Goal: Information Seeking & Learning: Learn about a topic

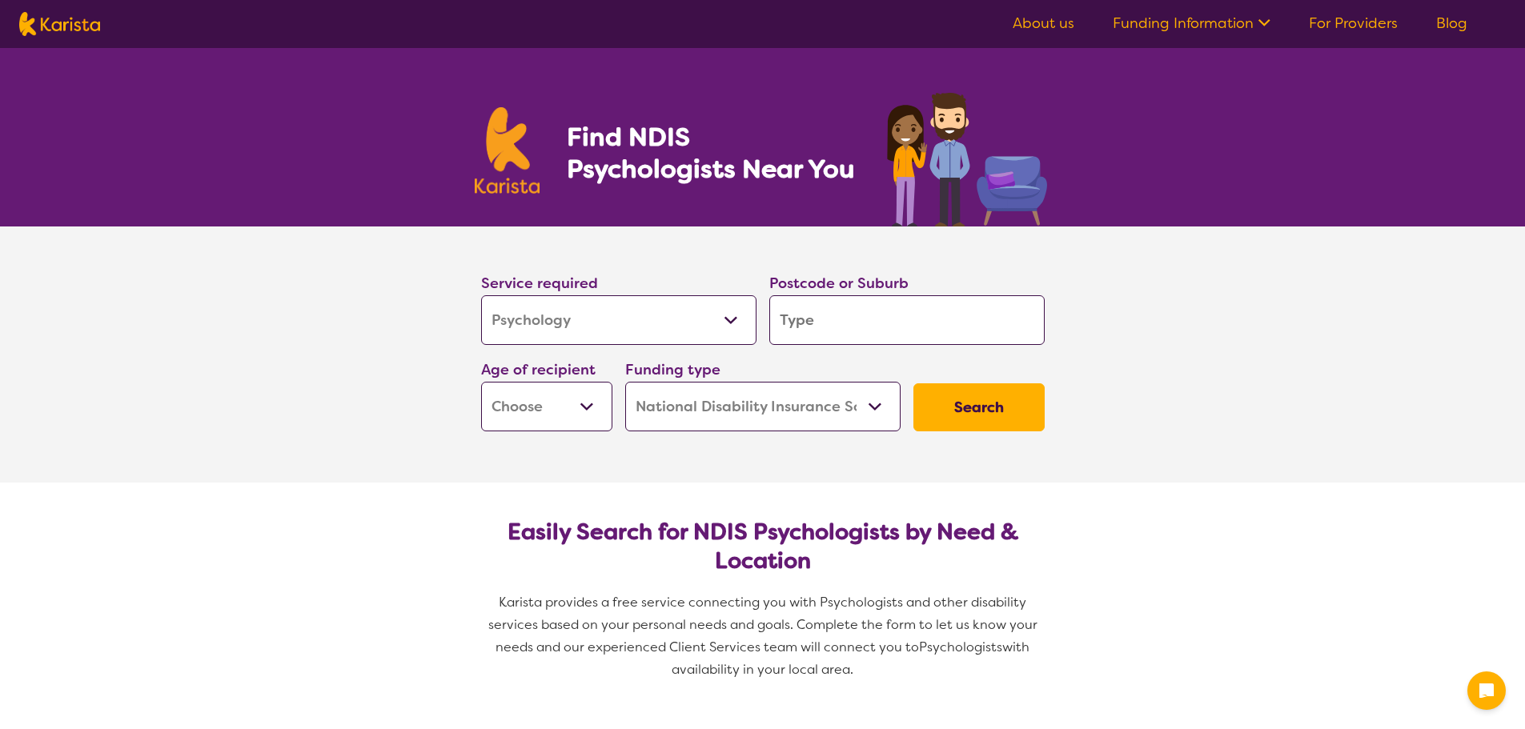
select select "Psychology"
select select "NDIS"
select select "Psychology"
select select "NDIS"
click at [852, 327] on input "search" at bounding box center [906, 320] width 275 height 50
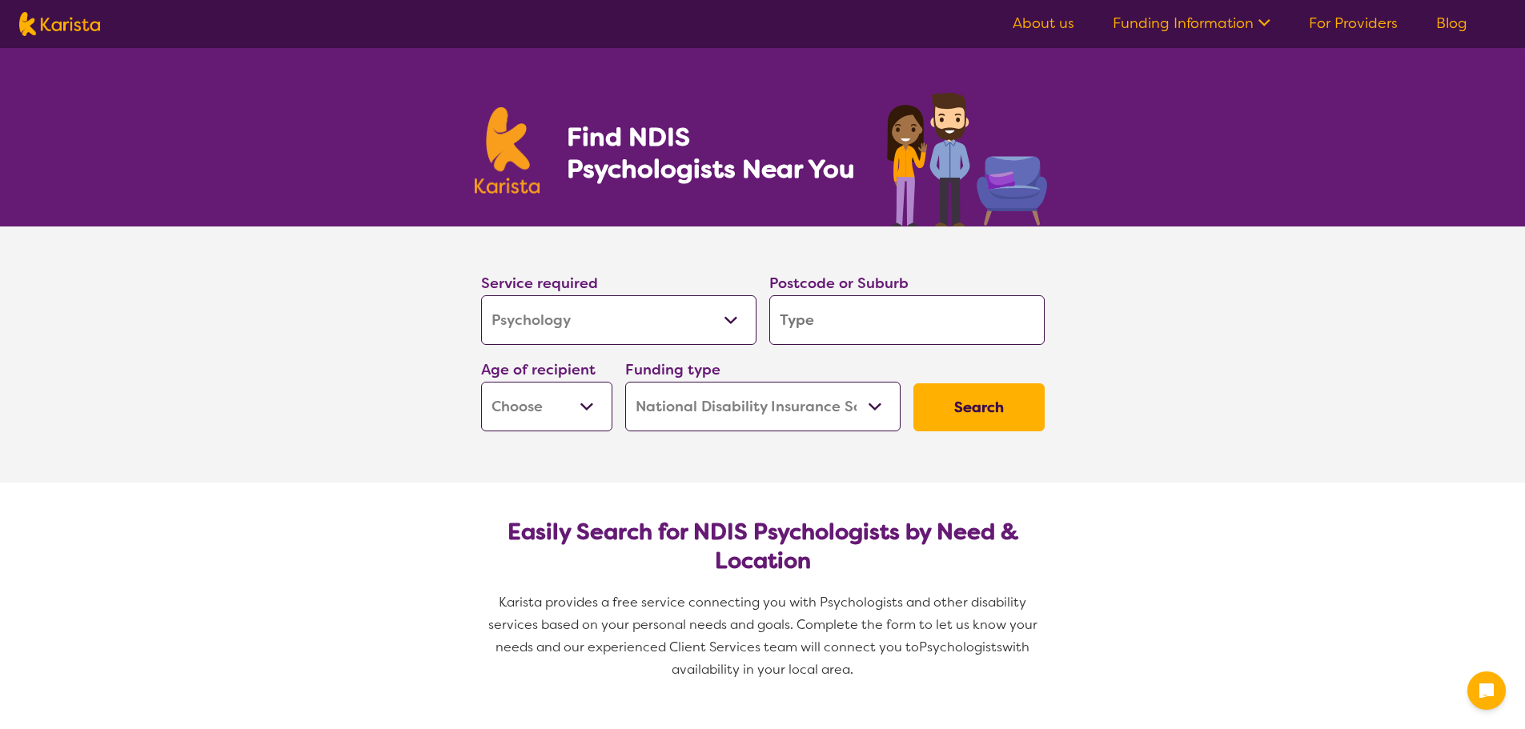
type input "3"
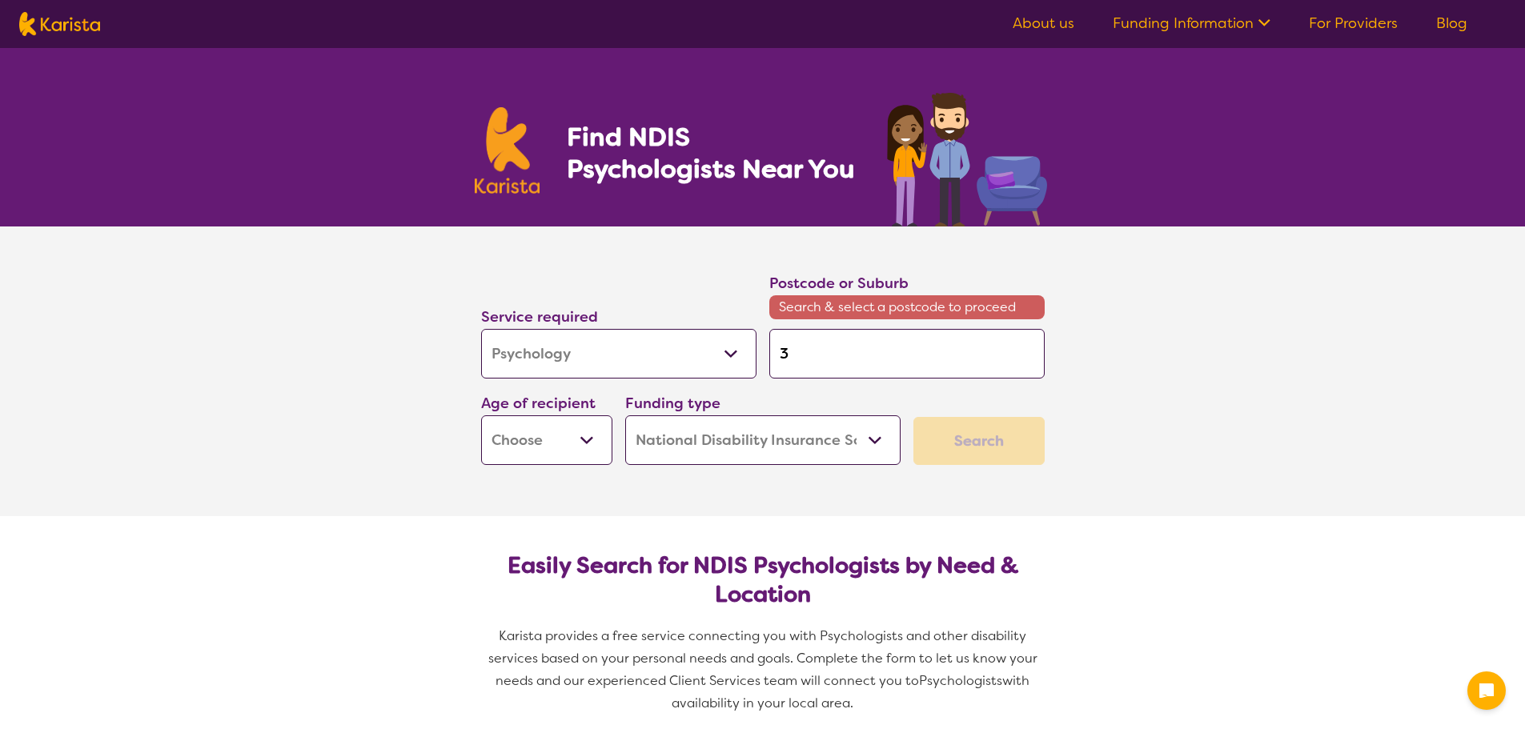
type input "30"
type input "303"
type input "3030"
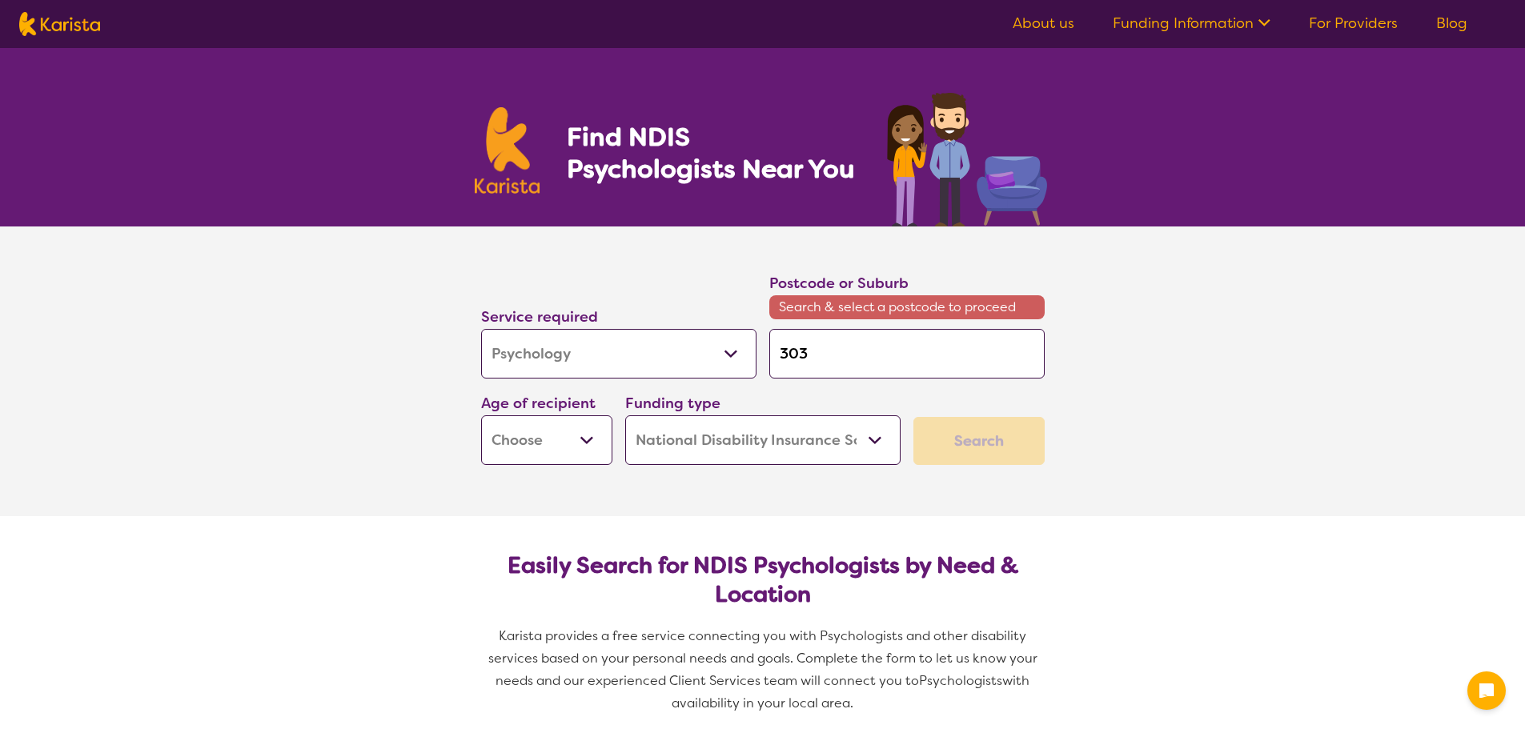
type input "3030"
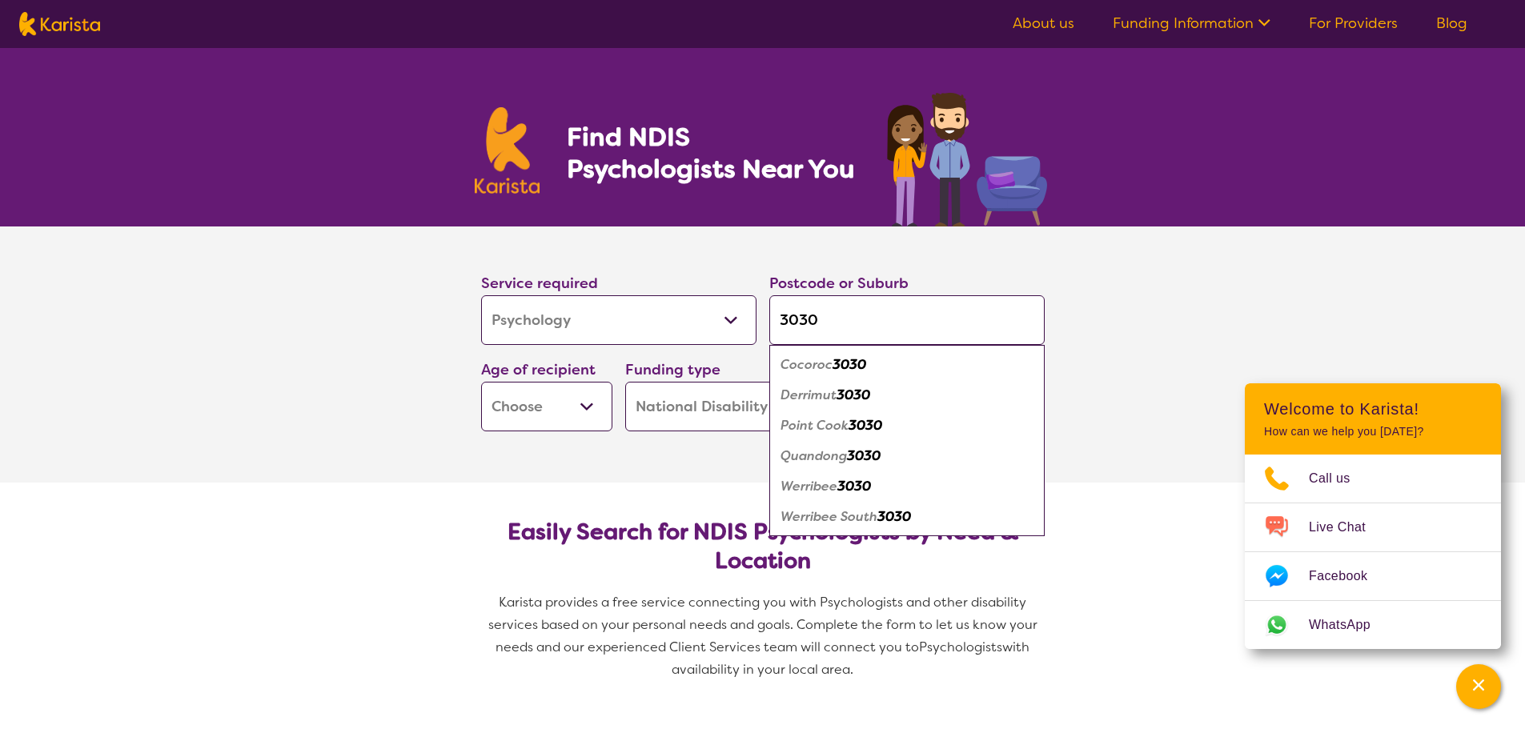
type input "3030"
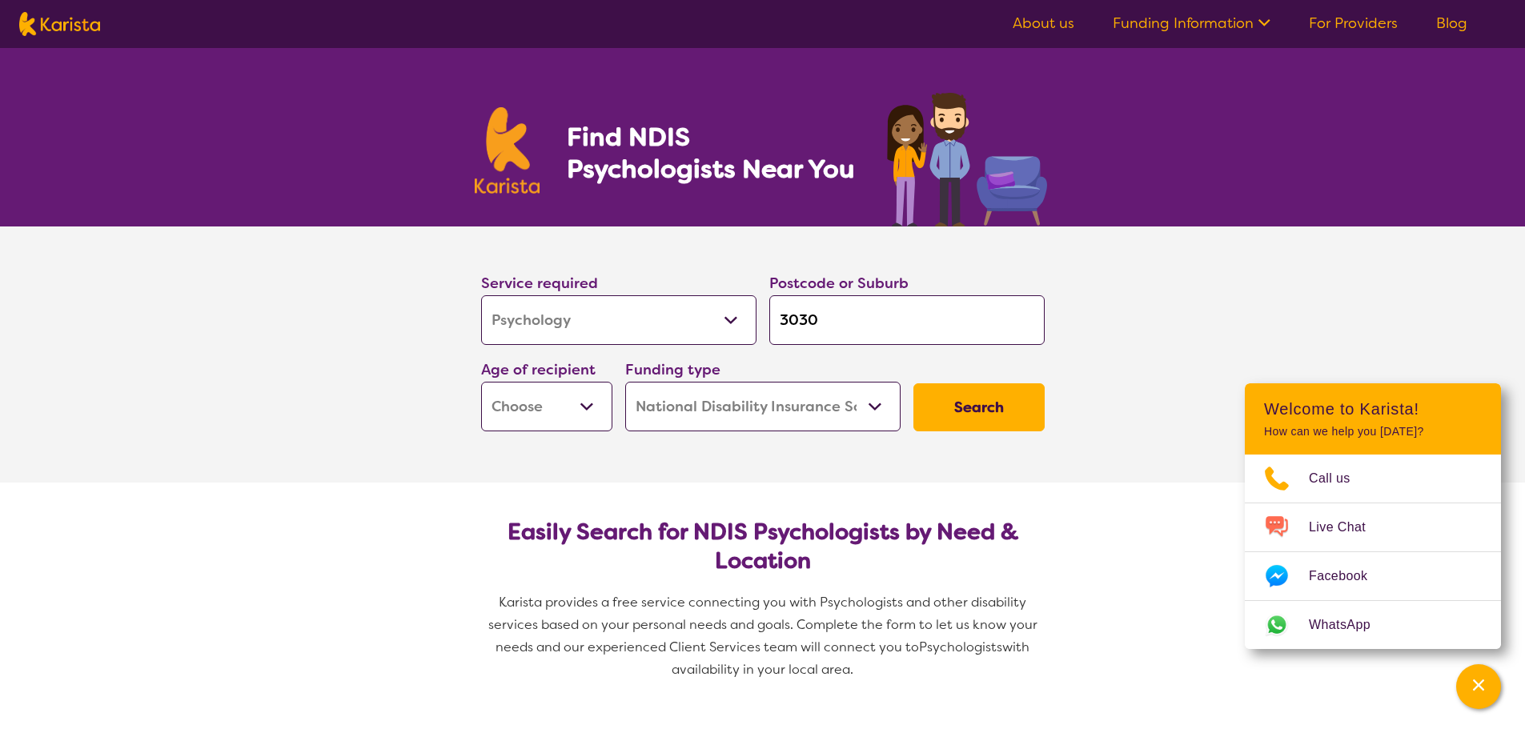
click at [588, 408] on select "Early Childhood - 0 to 9 Child - 10 to 11 Adolescent - 12 to 17 Adult - 18 to 6…" at bounding box center [546, 407] width 131 height 50
select select "AS"
click at [481, 382] on select "Early Childhood - 0 to 9 Child - 10 to 11 Adolescent - 12 to 17 Adult - 18 to 6…" at bounding box center [546, 407] width 131 height 50
select select "AS"
click at [880, 403] on select "Home Care Package (HCP) National Disability Insurance Scheme (NDIS) I don't know" at bounding box center [762, 407] width 275 height 50
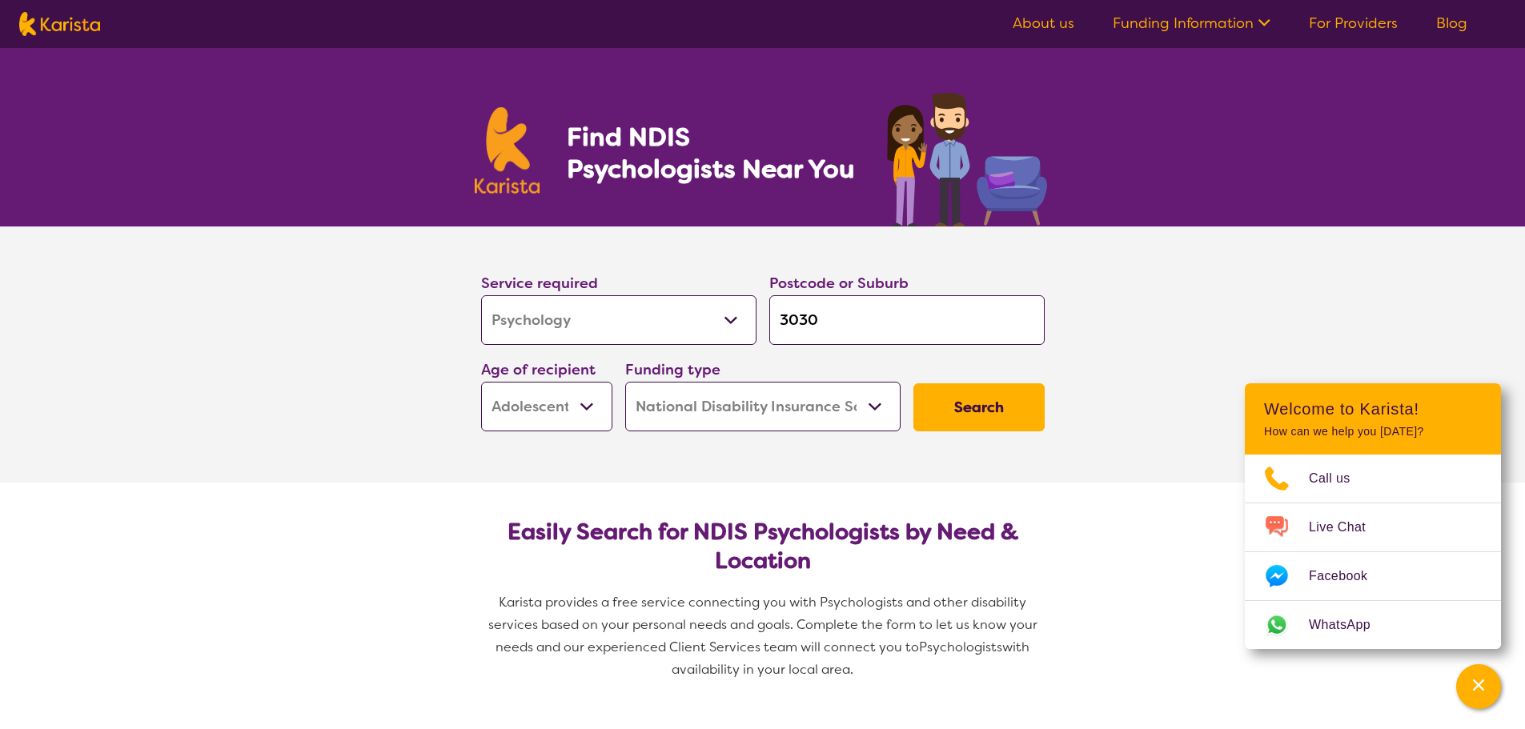
click at [625, 382] on select "Home Care Package (HCP) National Disability Insurance Scheme (NDIS) I don't know" at bounding box center [762, 407] width 275 height 50
click at [963, 405] on button "Search" at bounding box center [978, 407] width 131 height 48
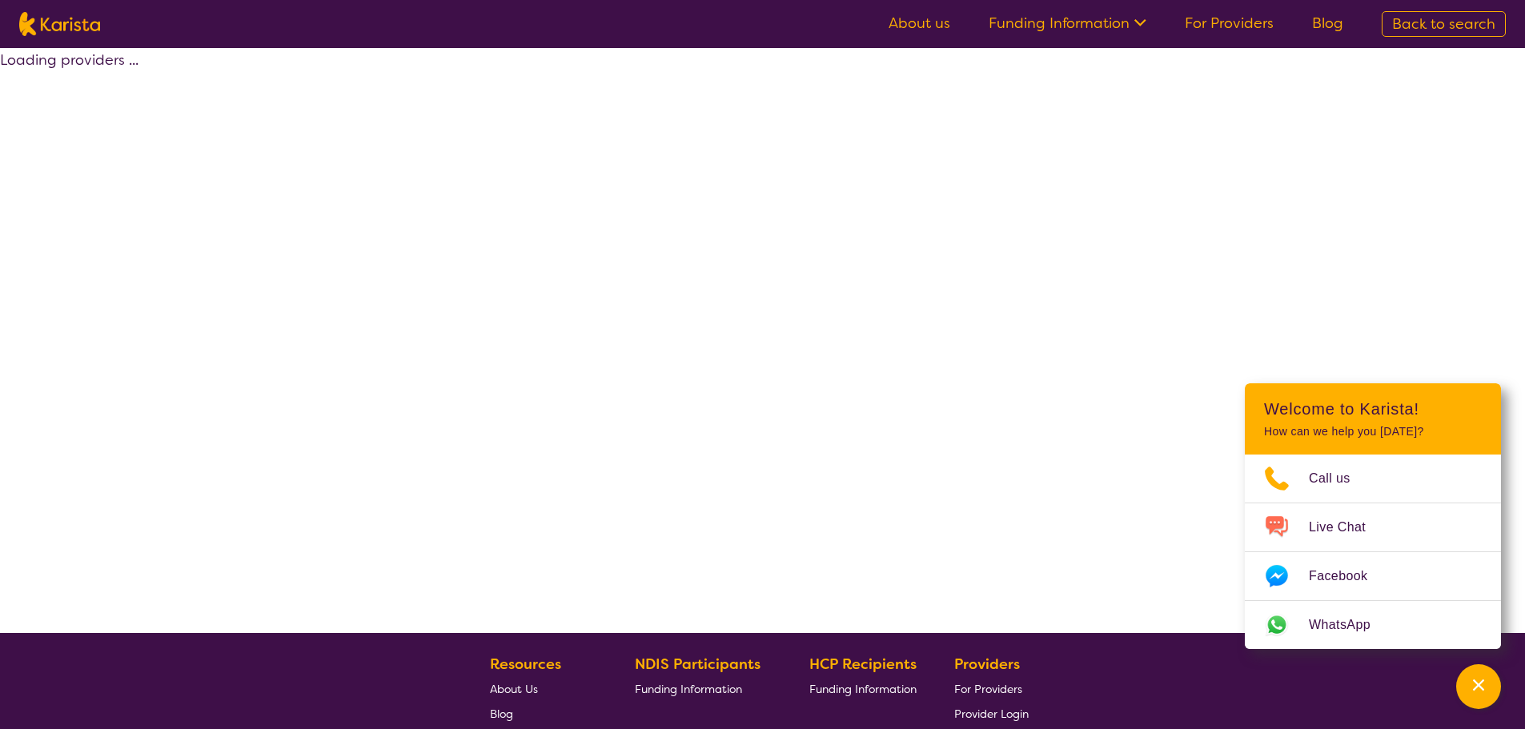
select select "by_score"
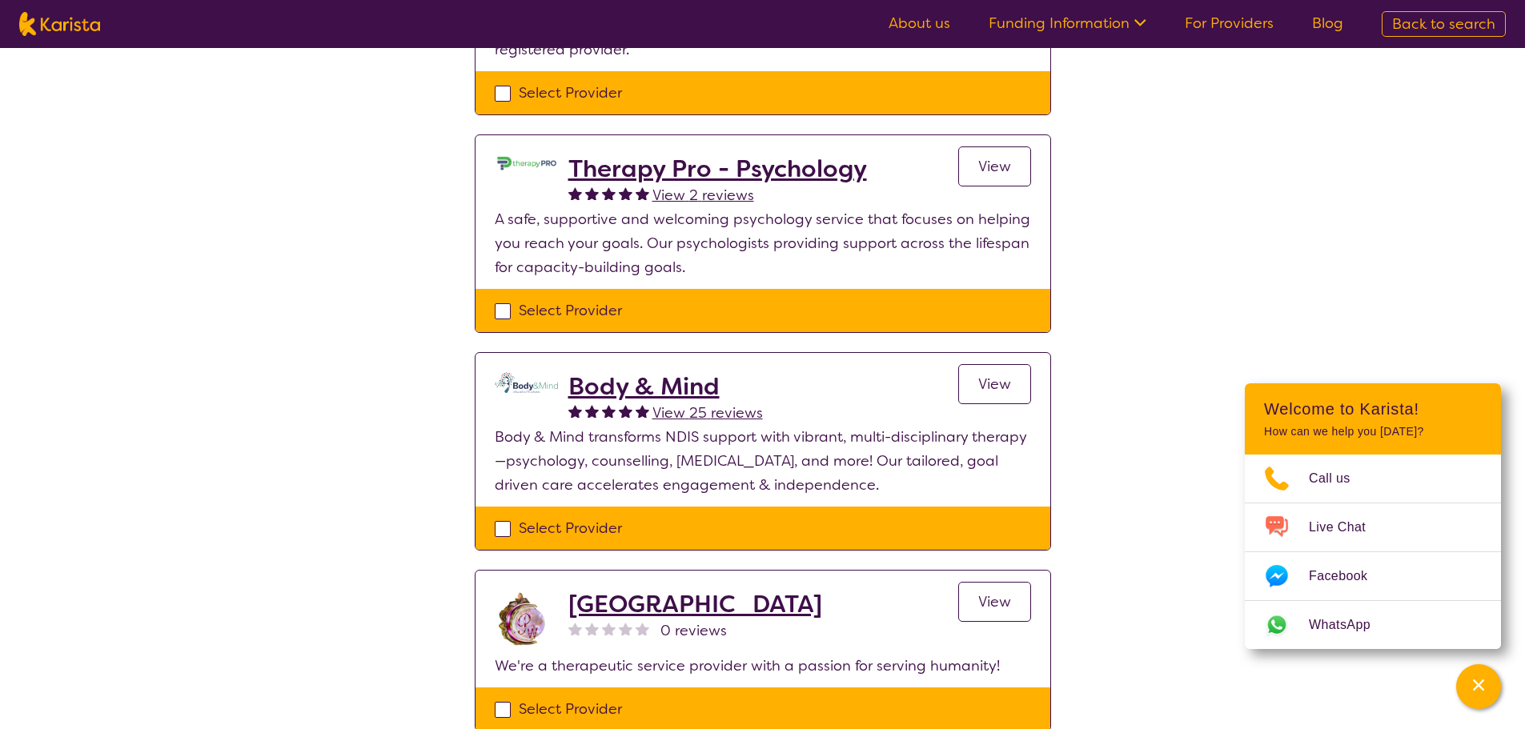
scroll to position [1040, 0]
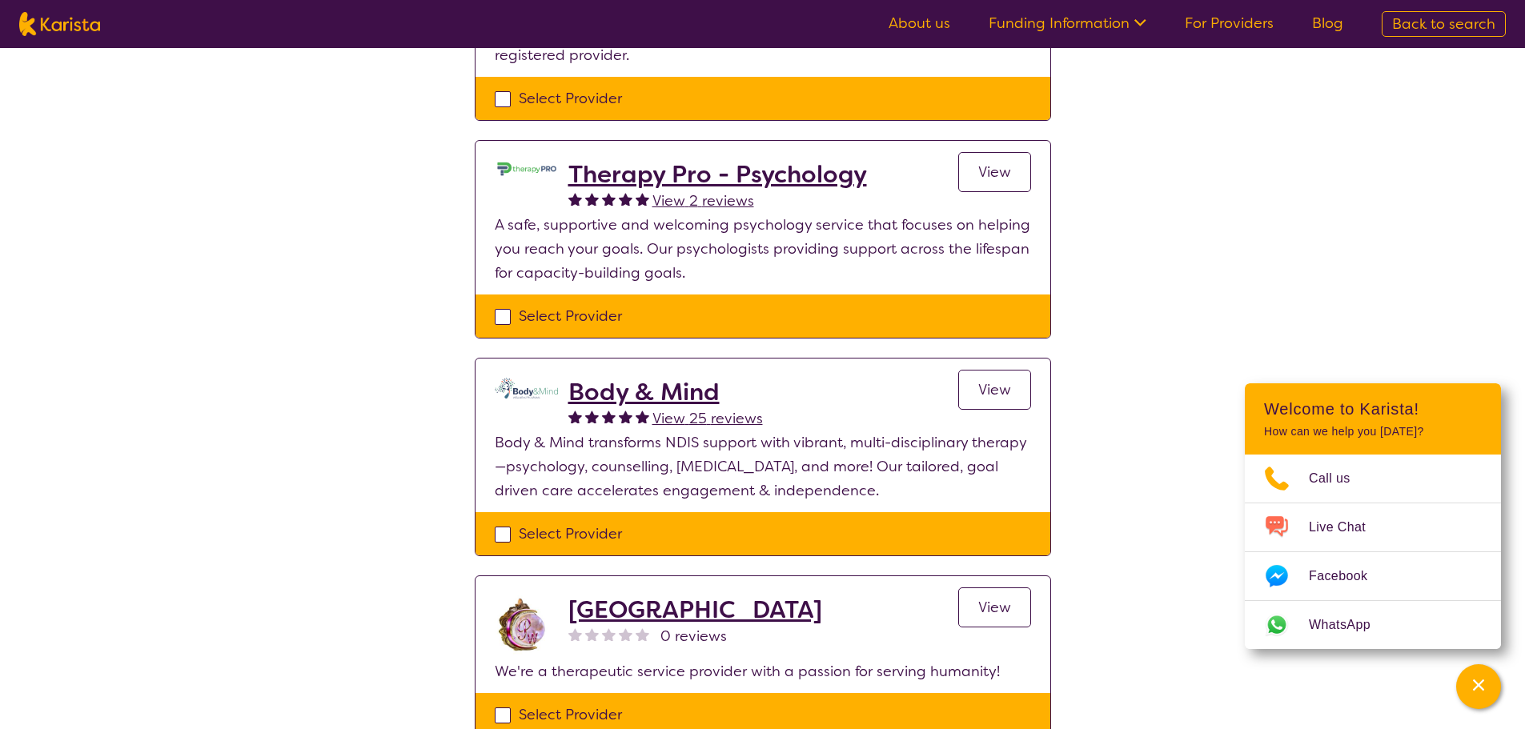
click at [978, 380] on span "View" at bounding box center [994, 389] width 33 height 19
click at [993, 162] on span "View" at bounding box center [994, 171] width 33 height 19
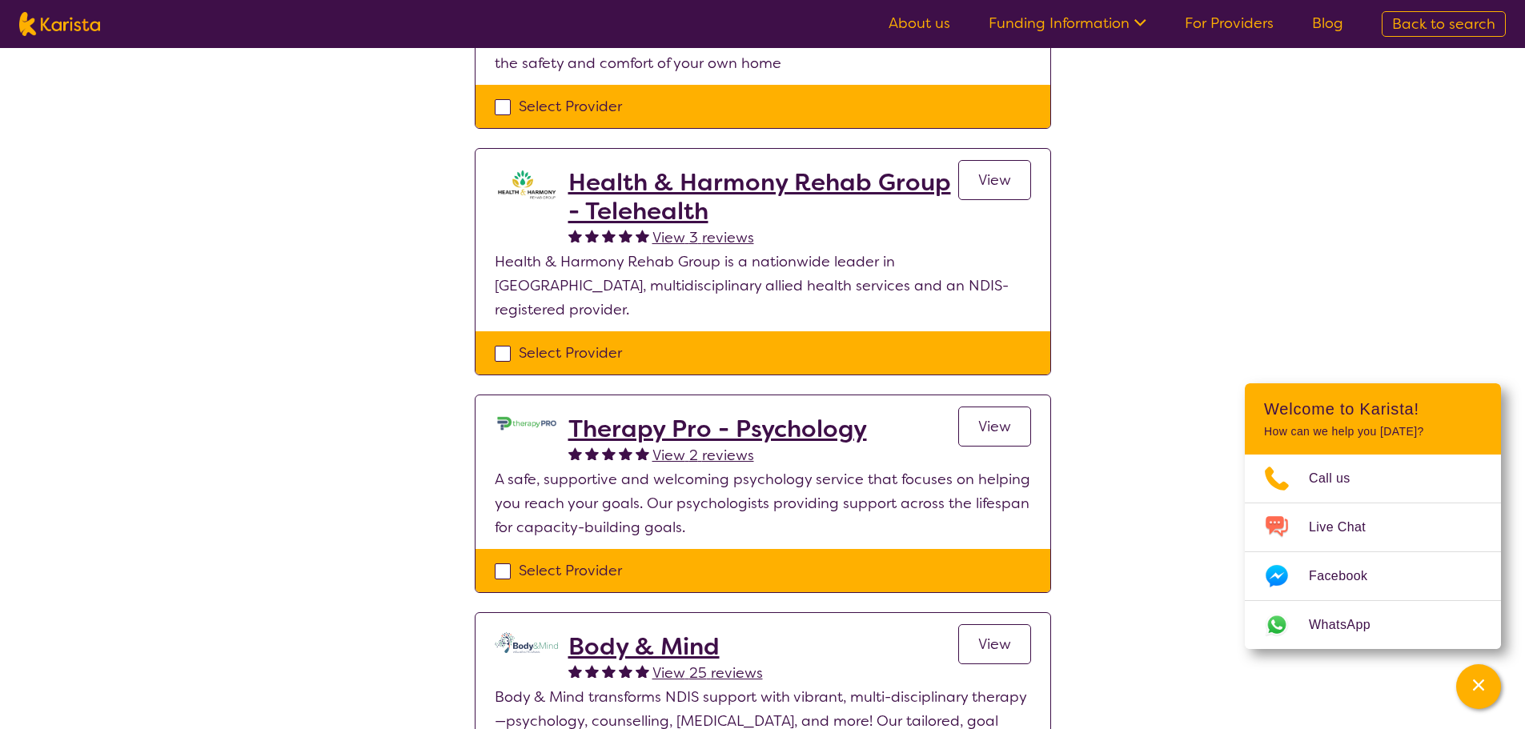
scroll to position [720, 0]
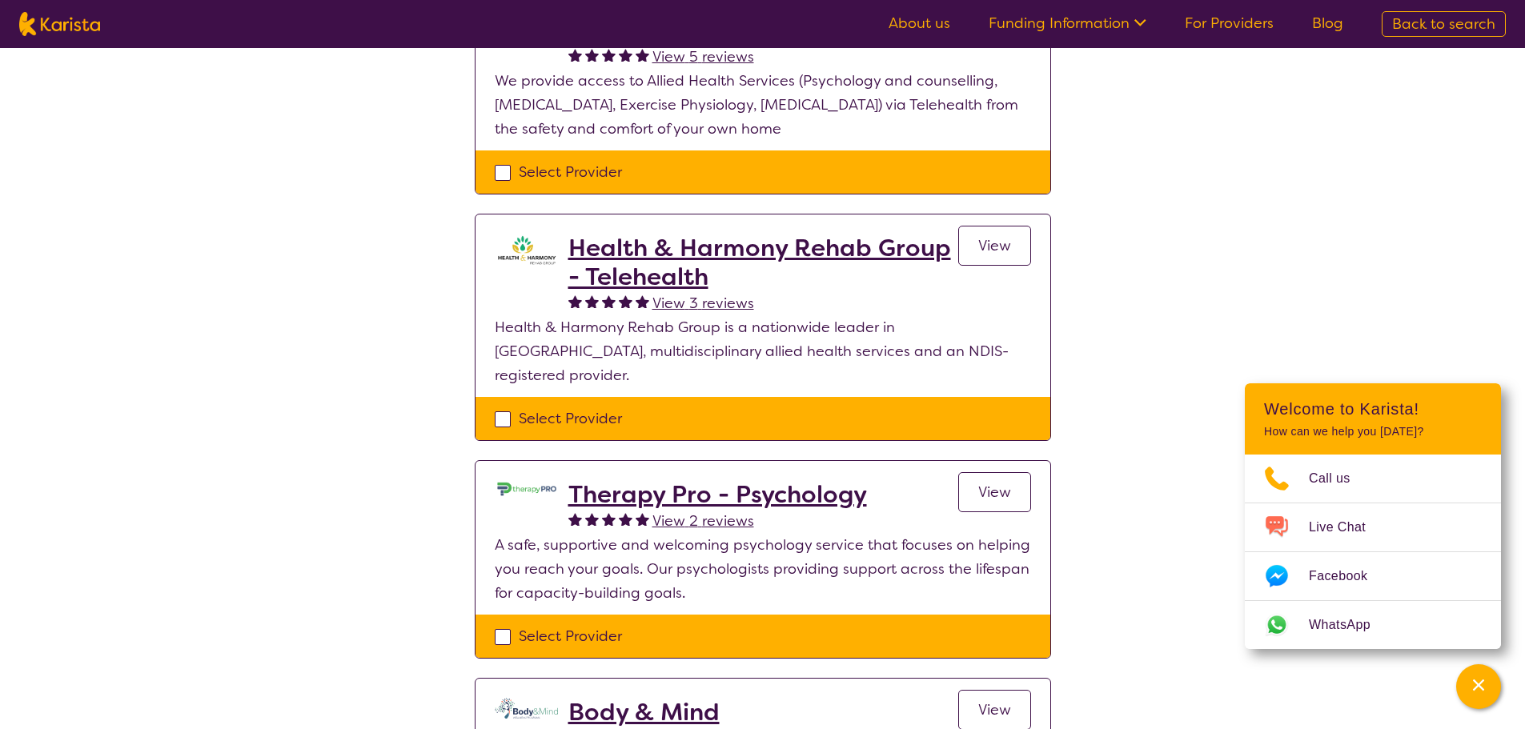
click at [1011, 245] on link "View" at bounding box center [994, 246] width 73 height 40
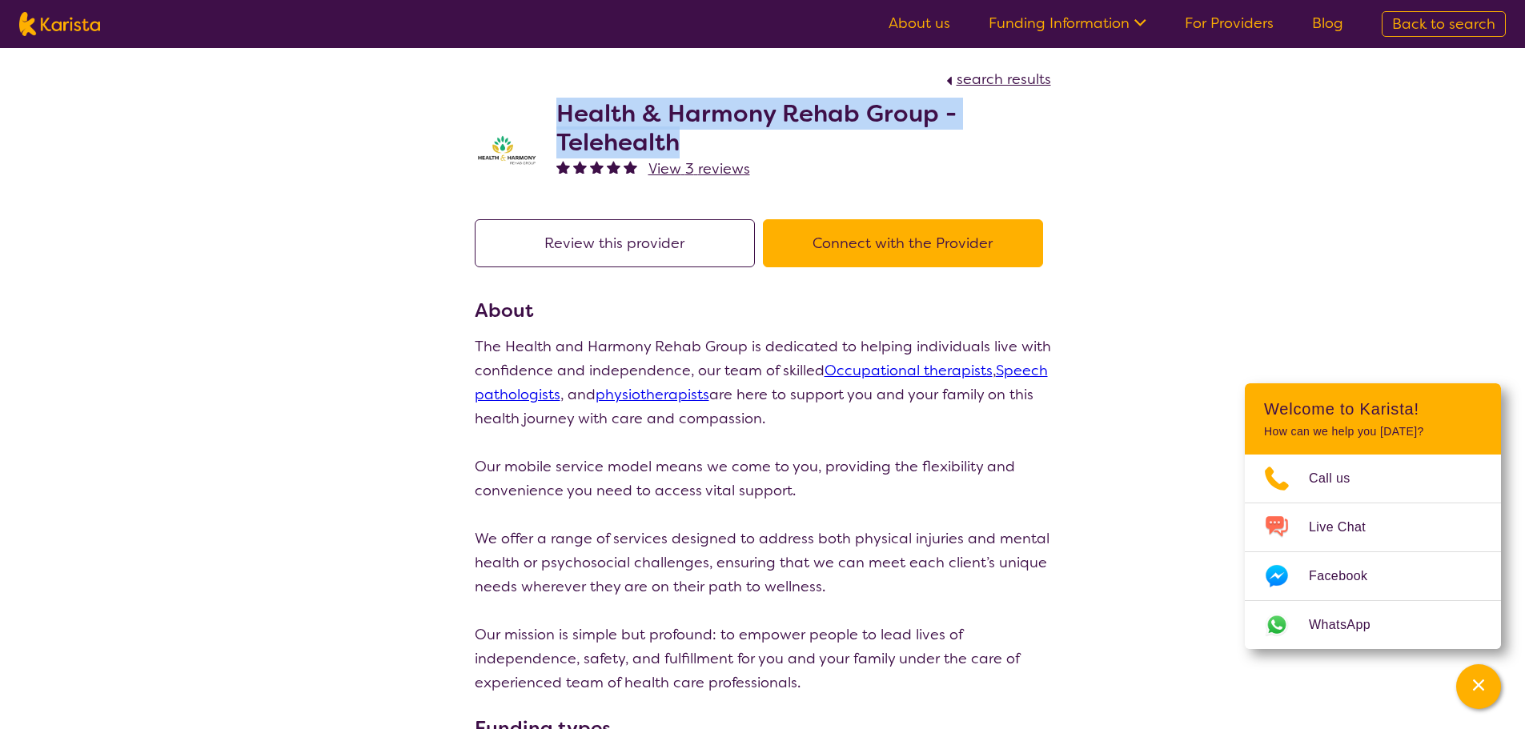
drag, startPoint x: 700, startPoint y: 130, endPoint x: 549, endPoint y: 120, distance: 150.8
click at [549, 120] on div "Health & Harmony Rehab Group - Telehealth View 3 reviews" at bounding box center [763, 145] width 576 height 109
copy h2 "Health & Harmony Rehab Group - Telehealth"
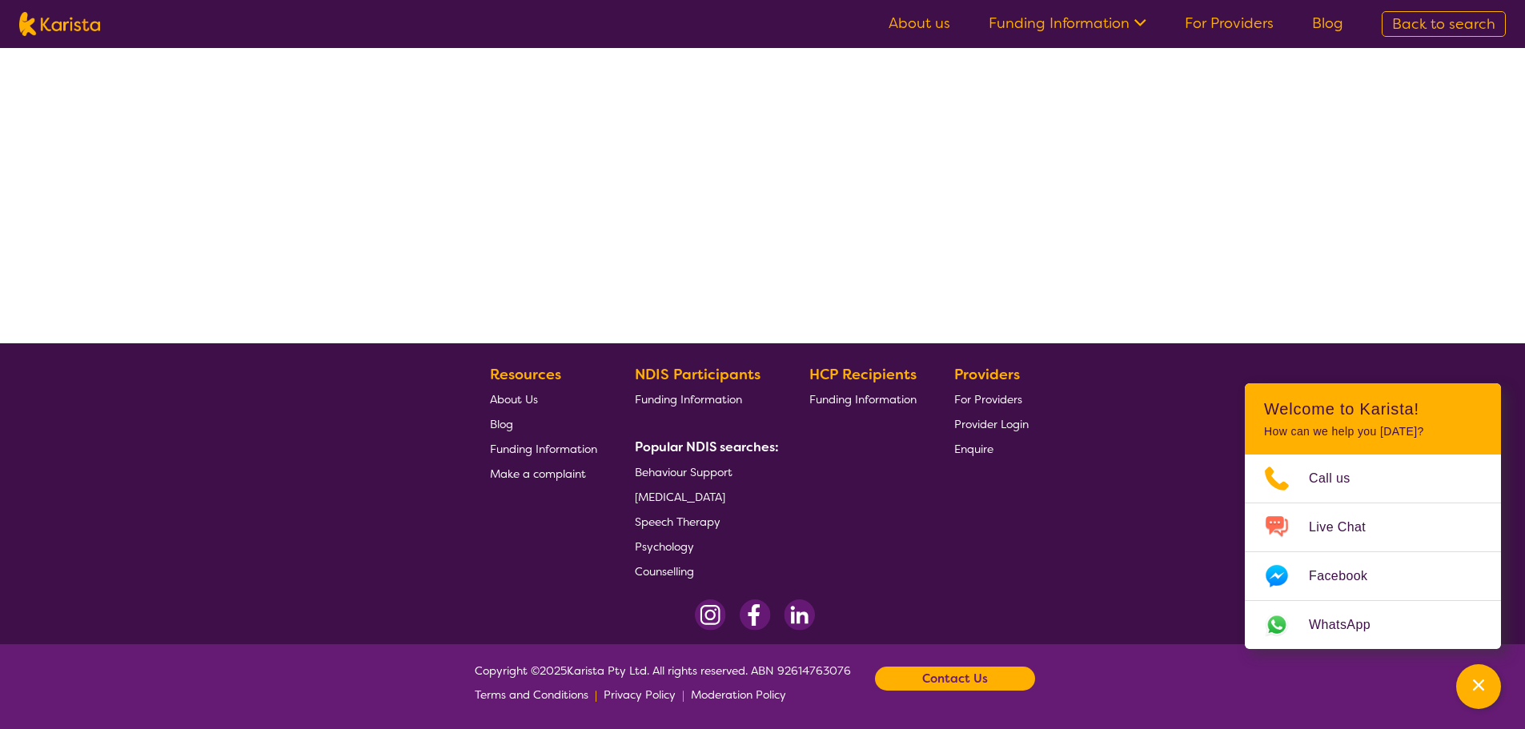
select select "by_score"
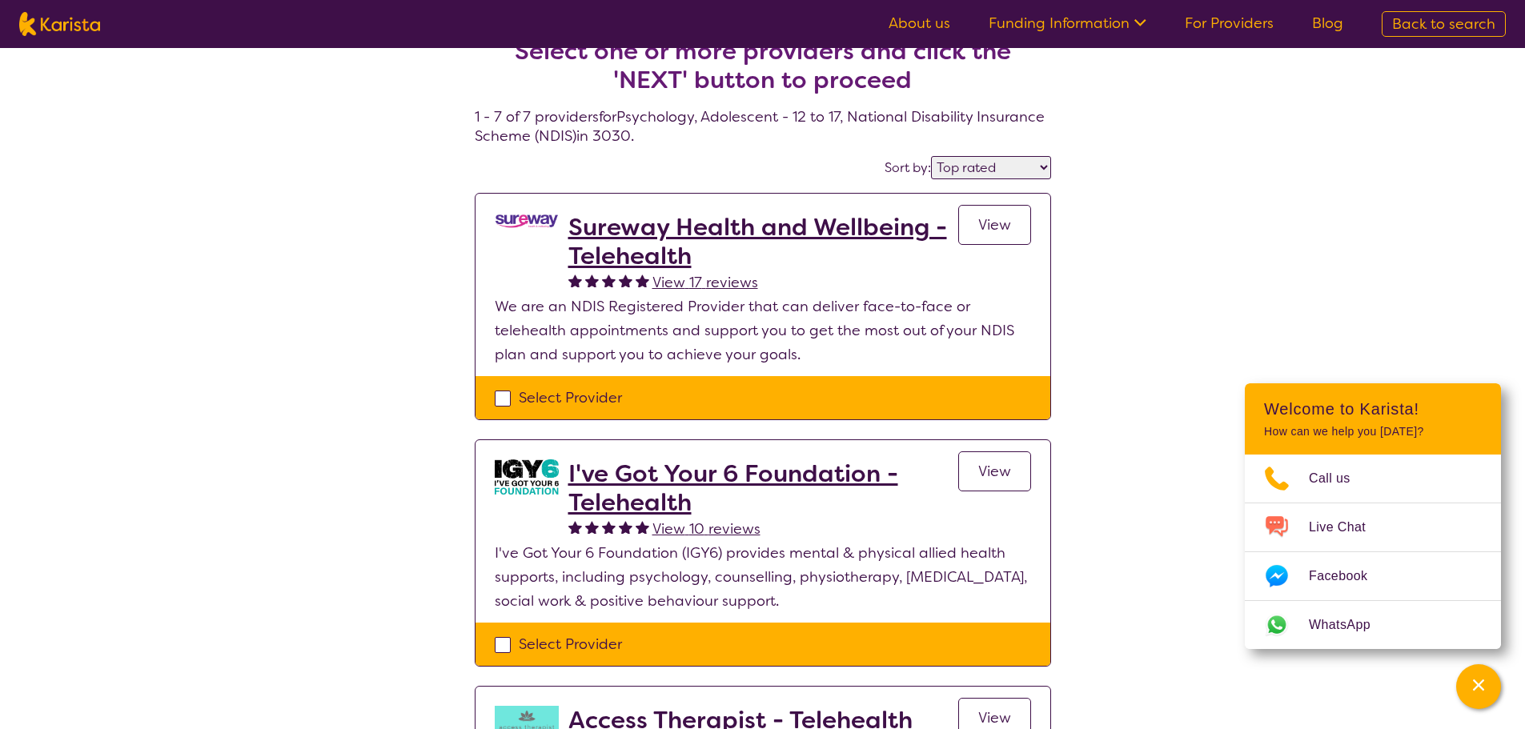
scroll to position [0, 0]
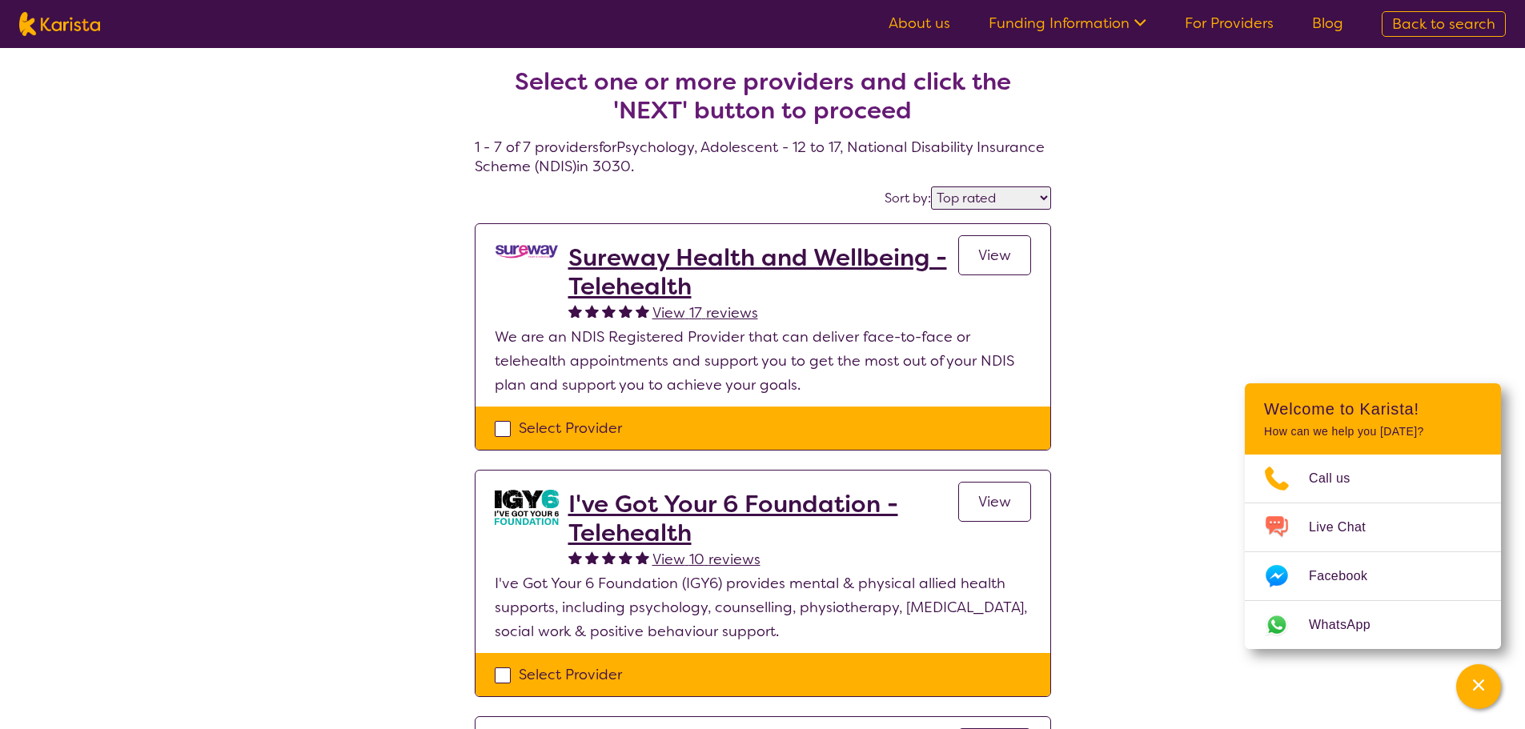
select select "Psychology"
select select "AS"
select select "NDIS"
select select "Psychology"
select select "AS"
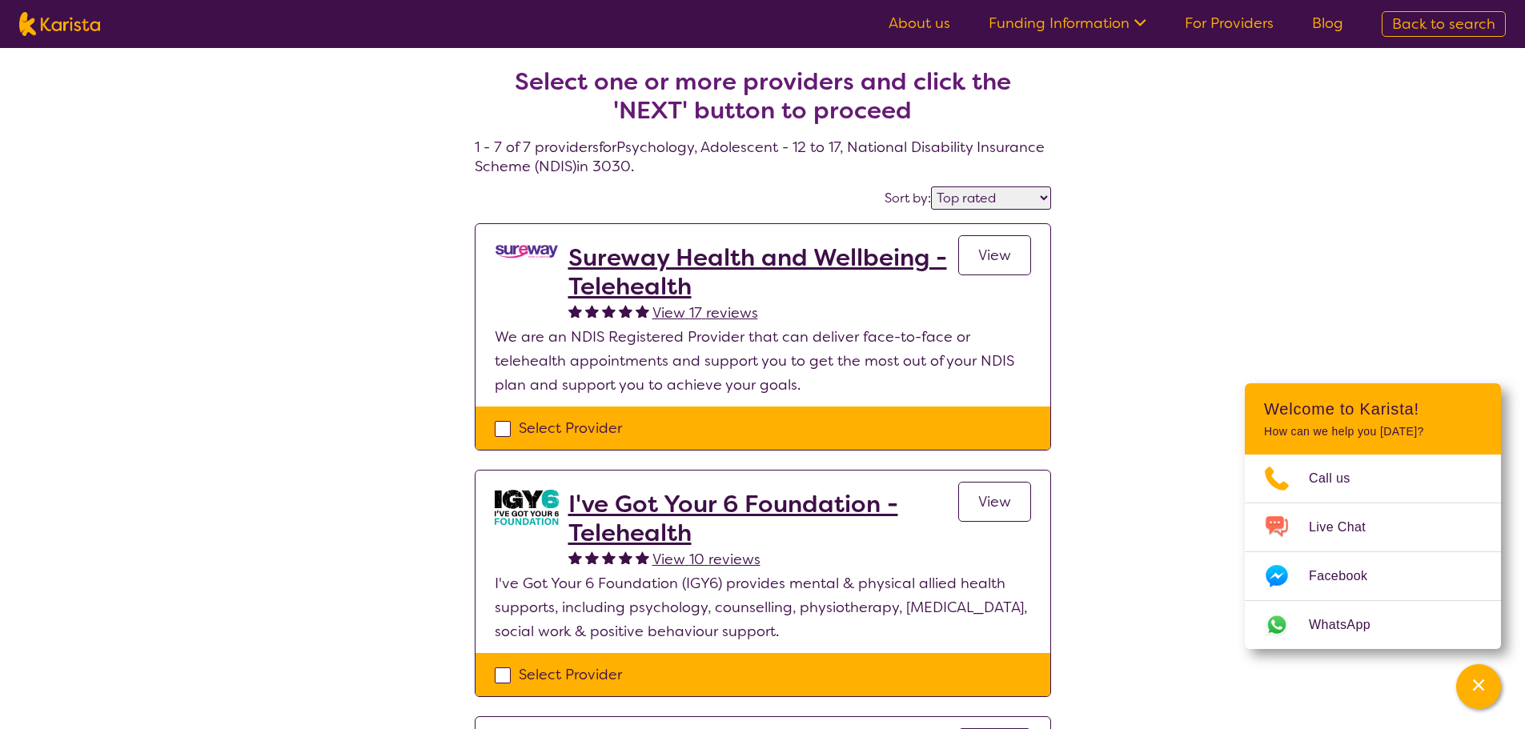
select select "NDIS"
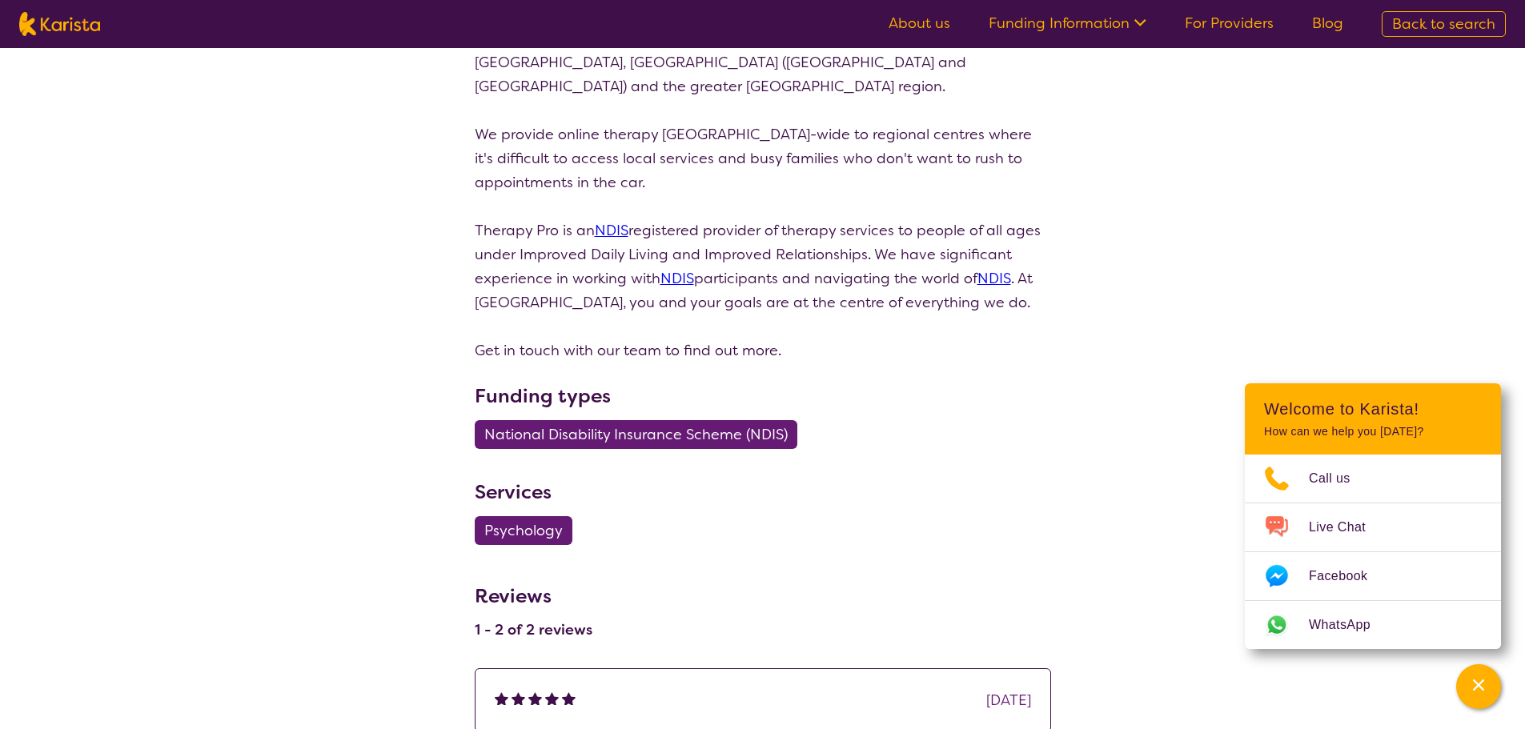
scroll to position [640, 0]
